Goal: Information Seeking & Learning: Learn about a topic

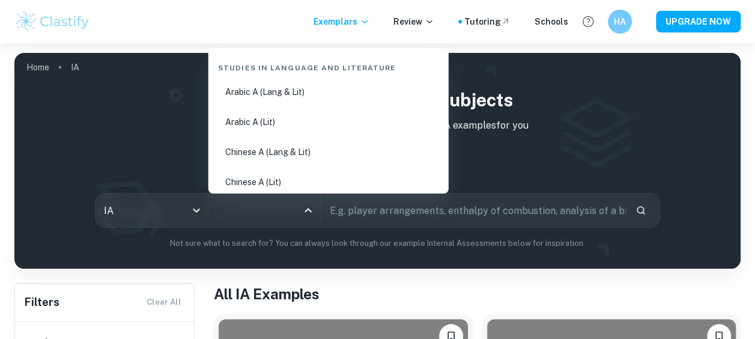
click at [295, 211] on input "All Subjects" at bounding box center [256, 210] width 84 height 23
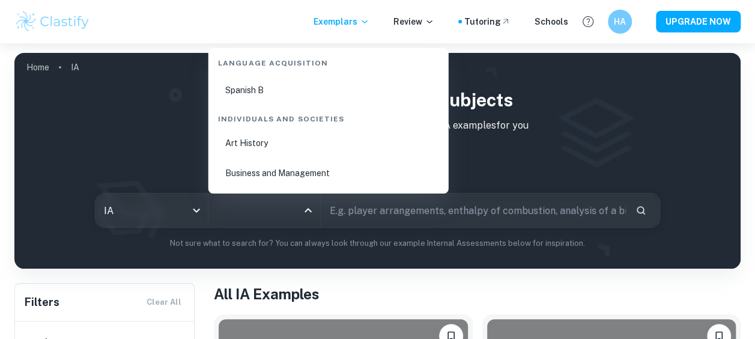
scroll to position [1409, 0]
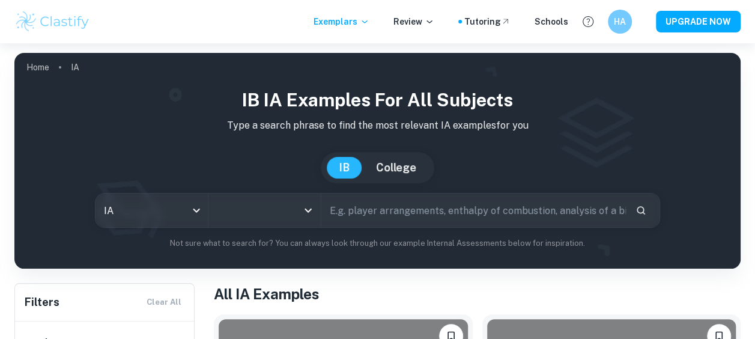
click at [237, 209] on input "All Subjects" at bounding box center [256, 210] width 84 height 23
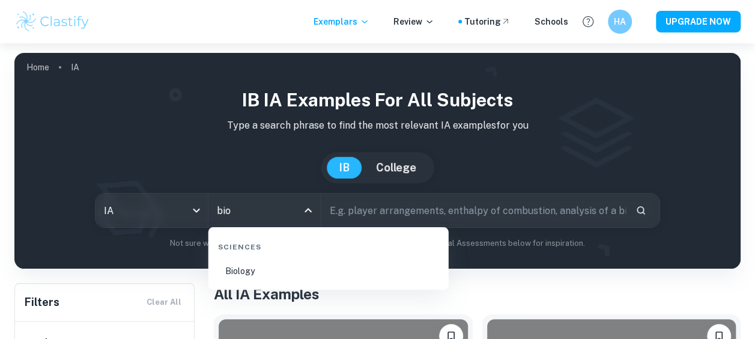
click at [243, 278] on li "Biology" at bounding box center [328, 271] width 231 height 28
type input "Biology"
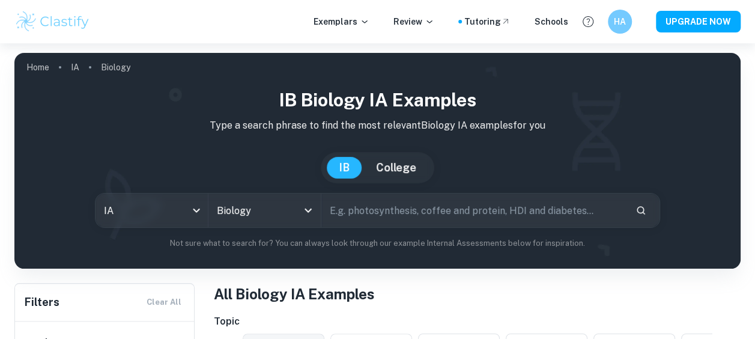
click at [367, 210] on input "text" at bounding box center [473, 210] width 305 height 34
paste input "Investigation of Cells"
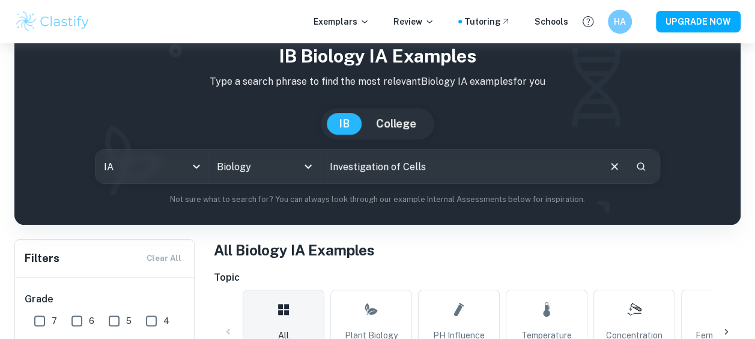
type input "Investigation of Cells"
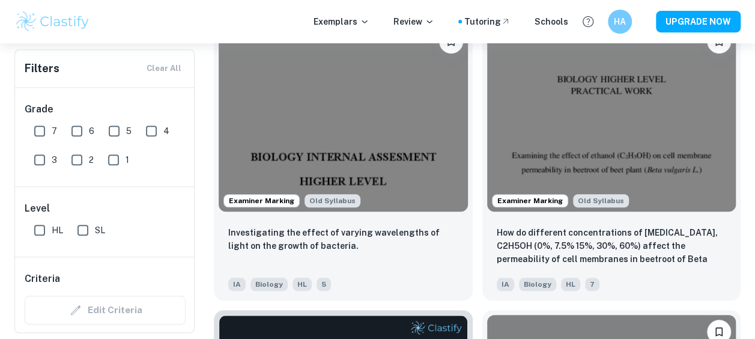
scroll to position [418, 0]
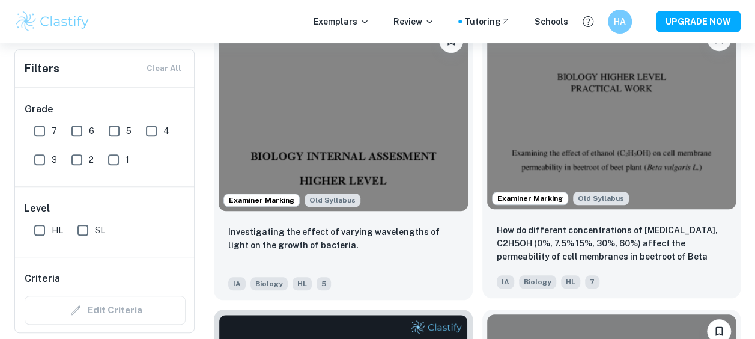
click at [623, 166] on img at bounding box center [611, 115] width 249 height 187
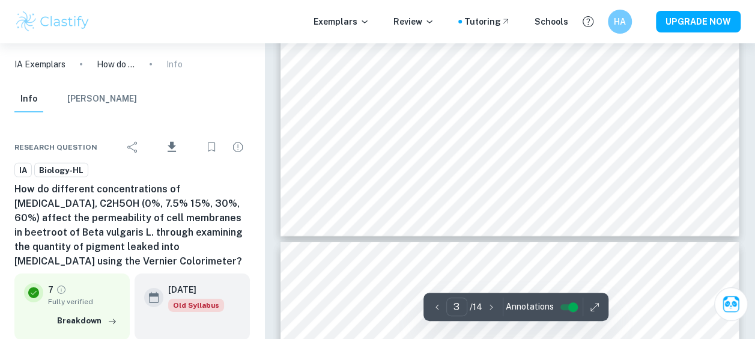
scroll to position [1768, 0]
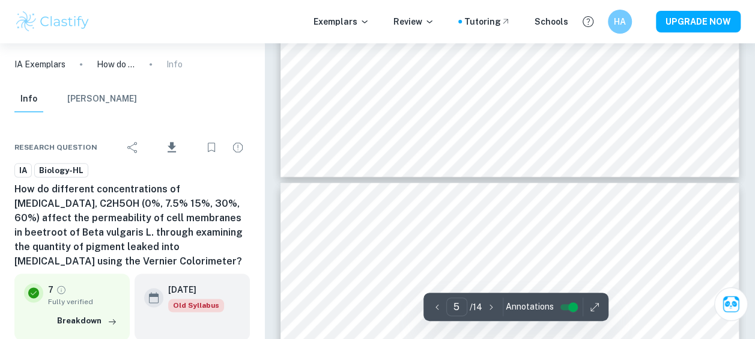
type input "6"
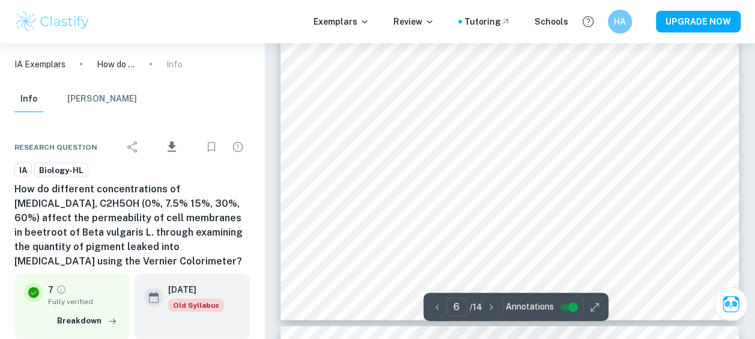
scroll to position [3509, 0]
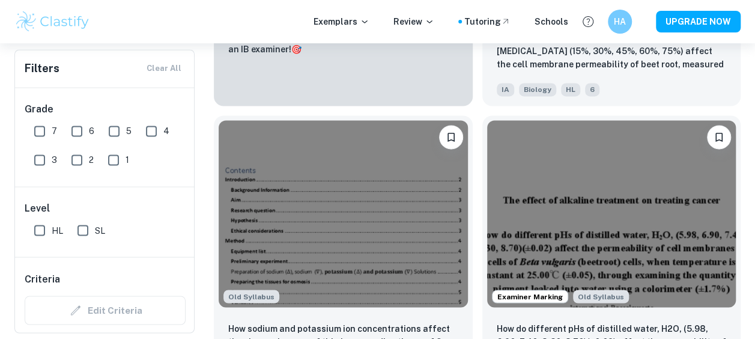
scroll to position [902, 0]
drag, startPoint x: 11, startPoint y: 1, endPoint x: 473, endPoint y: 204, distance: 503.9
click at [473, 204] on div "Examiner Marking Old Syllabus How do different pHs of distilled water, H2O, (5.…" at bounding box center [607, 250] width 269 height 290
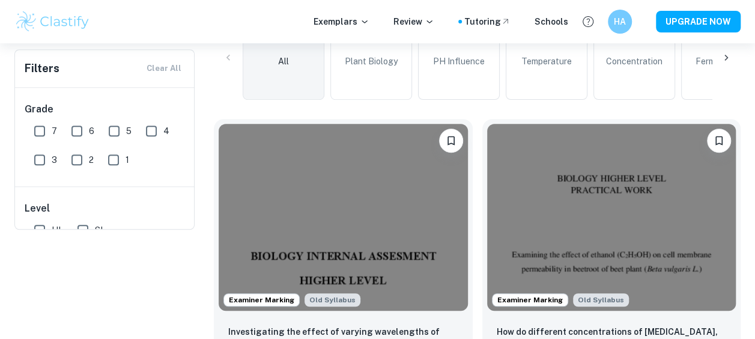
scroll to position [0, 0]
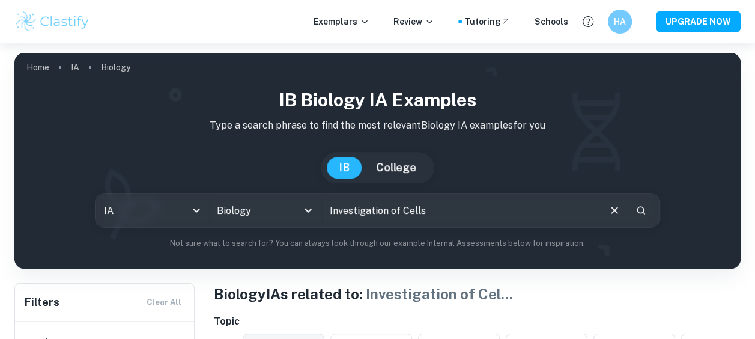
click at [357, 211] on input "Investigation of Cells" at bounding box center [460, 210] width 278 height 34
type input "miscoof Cells"
click at [357, 211] on input "miscoof Cells" at bounding box center [460, 210] width 278 height 34
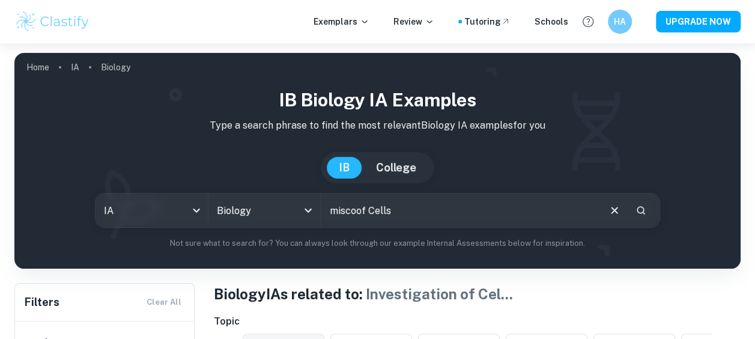
click at [357, 211] on input "miscoof Cells" at bounding box center [460, 210] width 278 height 34
type input "mircoscope"
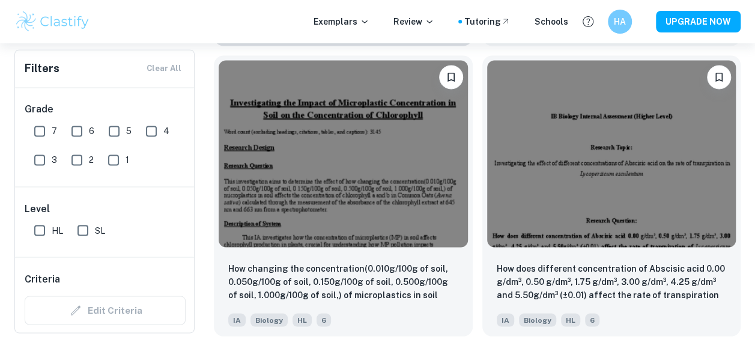
scroll to position [963, 0]
